Goal: Task Accomplishment & Management: Manage account settings

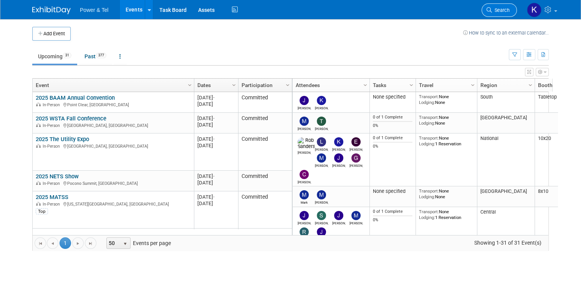
click at [500, 7] on link "Search" at bounding box center [498, 9] width 35 height 13
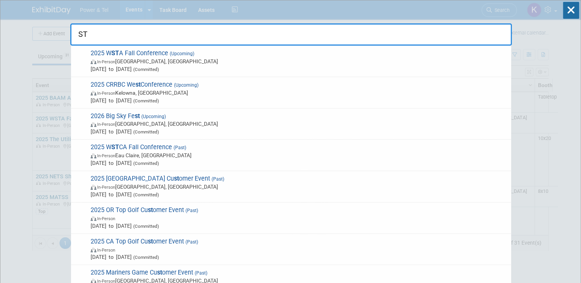
type input "S"
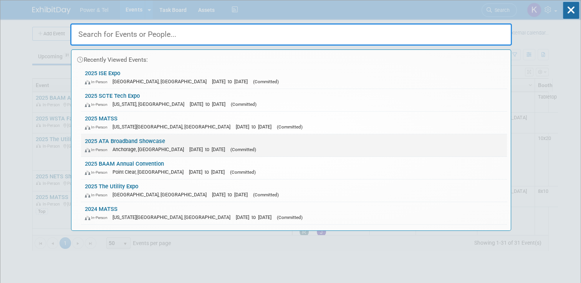
click at [135, 140] on link "2025 ATA Broadband Showcase In-Person [GEOGRAPHIC_DATA], [GEOGRAPHIC_DATA] [DAT…" at bounding box center [294, 145] width 426 height 22
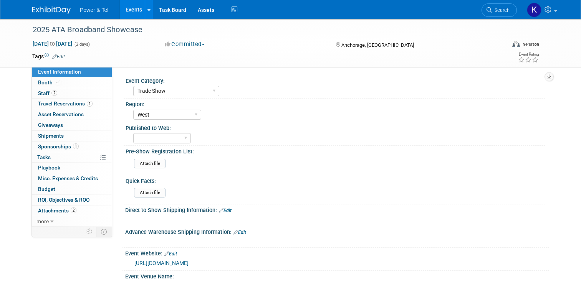
select select "Trade Show"
select select "West"
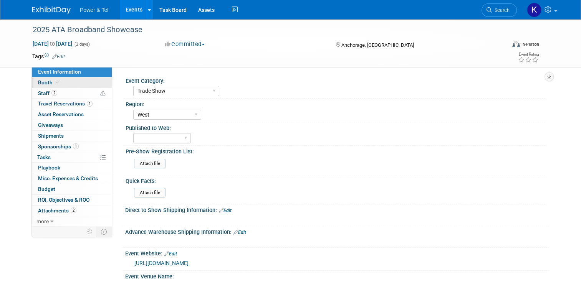
click at [40, 79] on span "Booth" at bounding box center [49, 82] width 23 height 6
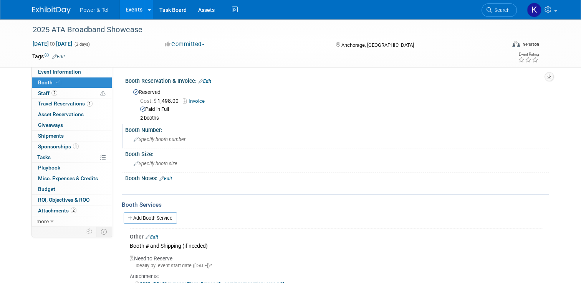
click at [151, 130] on div "Booth Number:" at bounding box center [336, 129] width 423 height 10
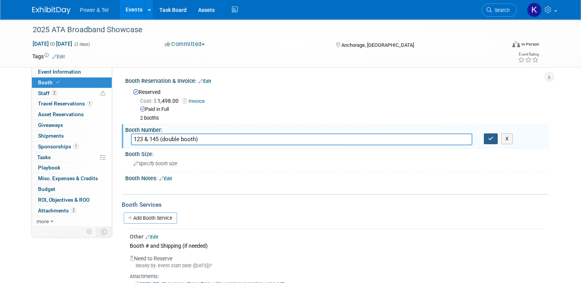
type input "123 & 145 (double booth)"
click at [489, 140] on button "button" at bounding box center [491, 139] width 14 height 11
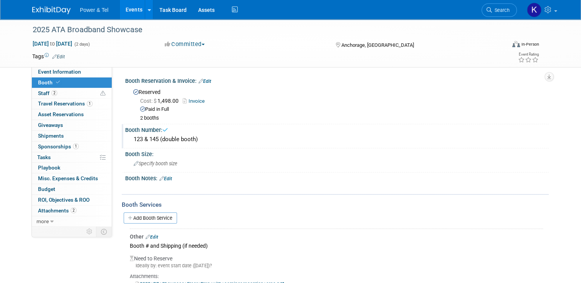
click at [46, 81] on span "Booth" at bounding box center [49, 82] width 23 height 6
